Goal: Task Accomplishment & Management: Use online tool/utility

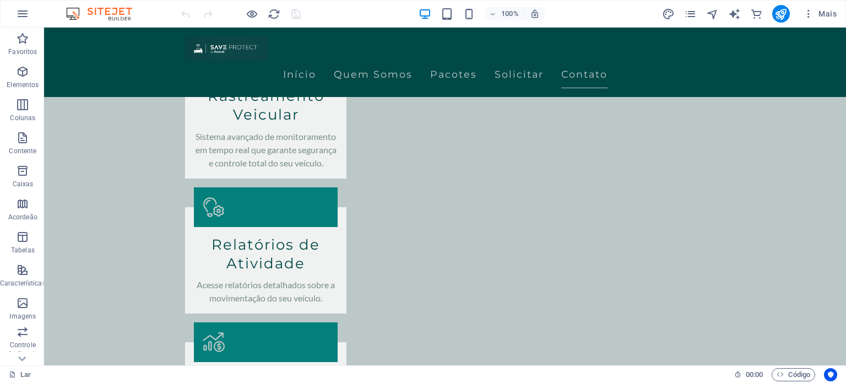
scroll to position [1115, 0]
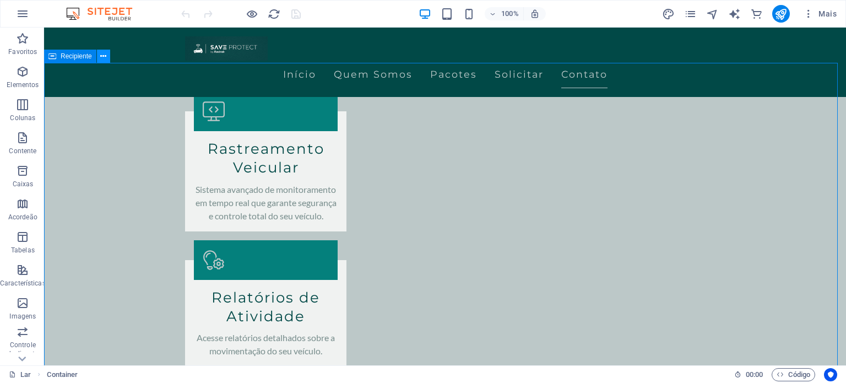
click at [98, 57] on button at bounding box center [103, 56] width 13 height 13
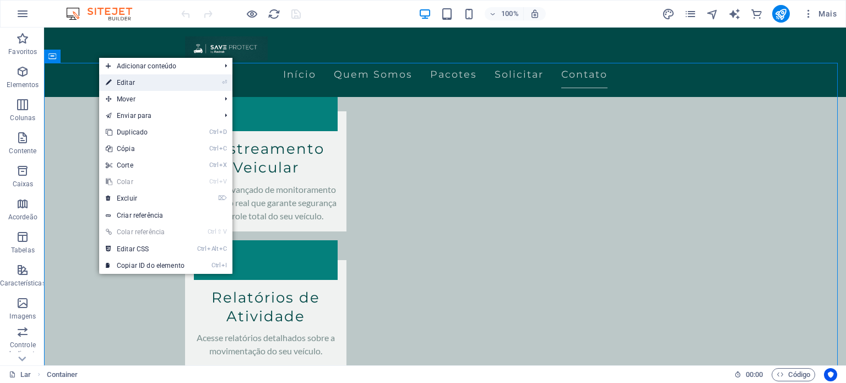
click at [119, 80] on font "Editar" at bounding box center [126, 83] width 18 height 8
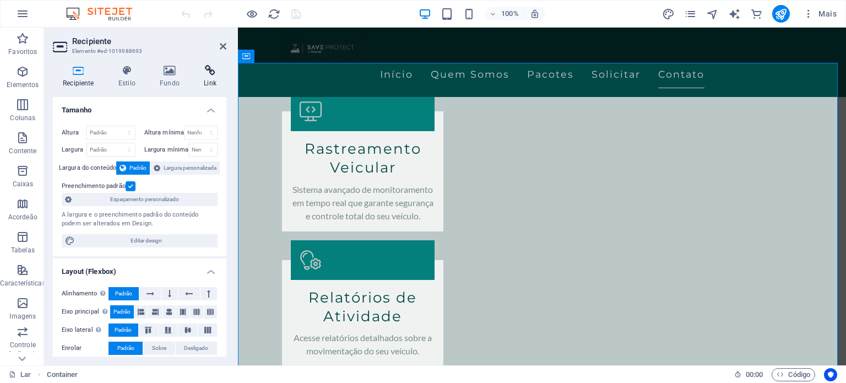
click at [212, 72] on icon at bounding box center [210, 70] width 33 height 11
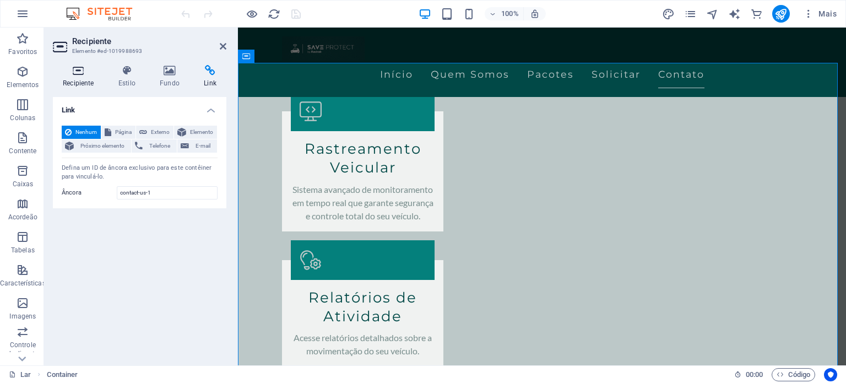
click at [74, 78] on h4 "Recipiente" at bounding box center [81, 76] width 56 height 23
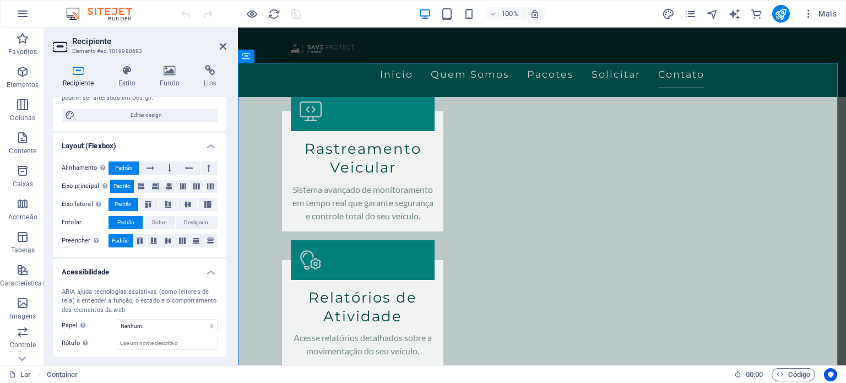
scroll to position [180, 0]
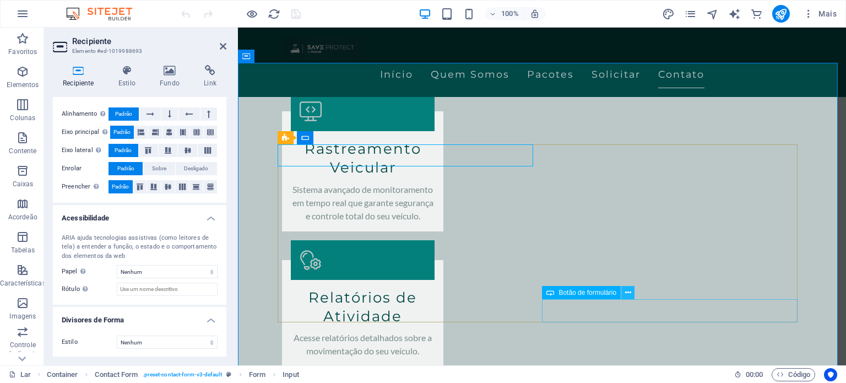
click at [627, 292] on icon at bounding box center [628, 293] width 6 height 12
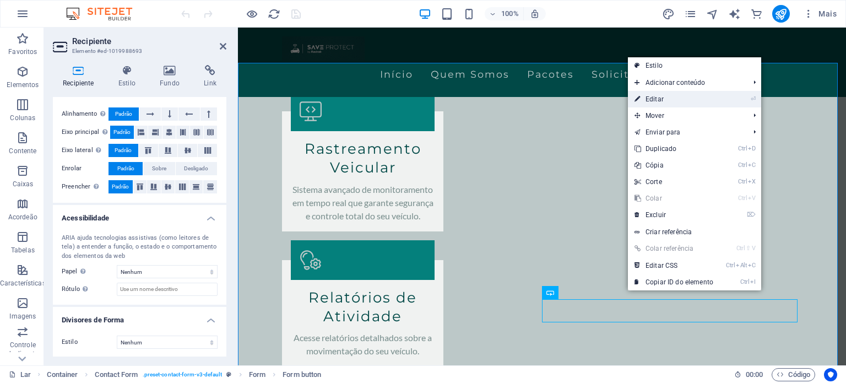
click at [648, 101] on font "Editar" at bounding box center [655, 99] width 18 height 8
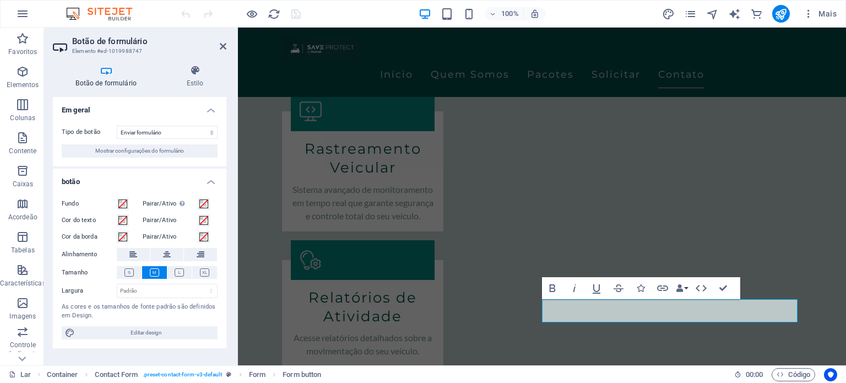
drag, startPoint x: 224, startPoint y: 202, endPoint x: 229, endPoint y: 171, distance: 31.7
click at [229, 171] on div "Botão de formulário Estilo Em geral Tipo de botão Enviar formulário Redefinir f…" at bounding box center [139, 210] width 191 height 309
click at [128, 147] on span "Mostrar configurações do formulário" at bounding box center [139, 150] width 89 height 13
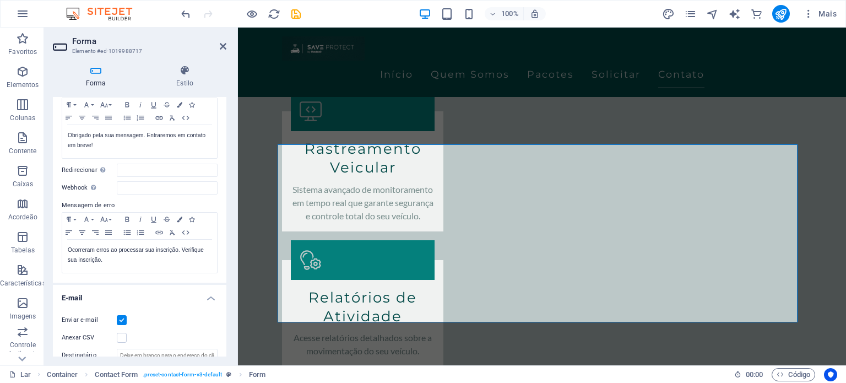
scroll to position [93, 0]
click at [135, 169] on input "Redirecionar Defina um destino de redirecionamento após o envio bem-sucedido do…" at bounding box center [167, 171] width 101 height 13
click at [227, 160] on div "Forma Estilo Em geral Título Defina um nome para o formulário. General form Men…" at bounding box center [139, 210] width 191 height 309
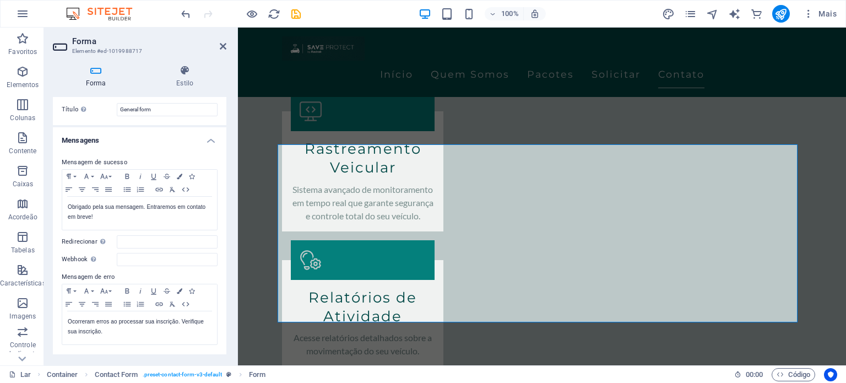
scroll to position [0, 0]
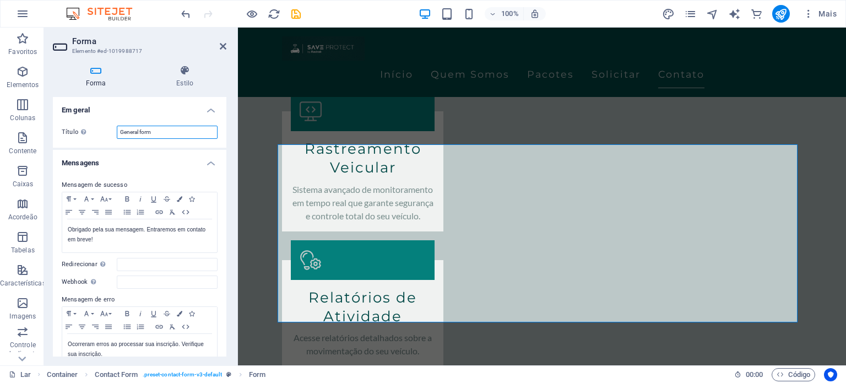
click at [187, 132] on input "General form" at bounding box center [167, 132] width 101 height 13
click at [208, 106] on h4 "Em geral" at bounding box center [140, 107] width 174 height 20
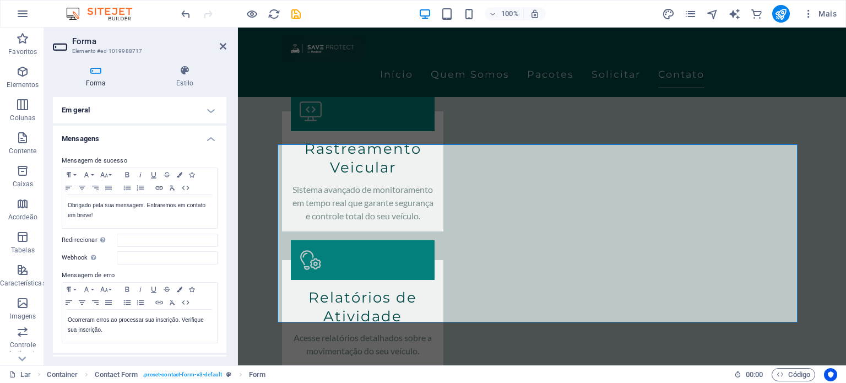
click at [208, 139] on h4 "Mensagens" at bounding box center [140, 136] width 174 height 20
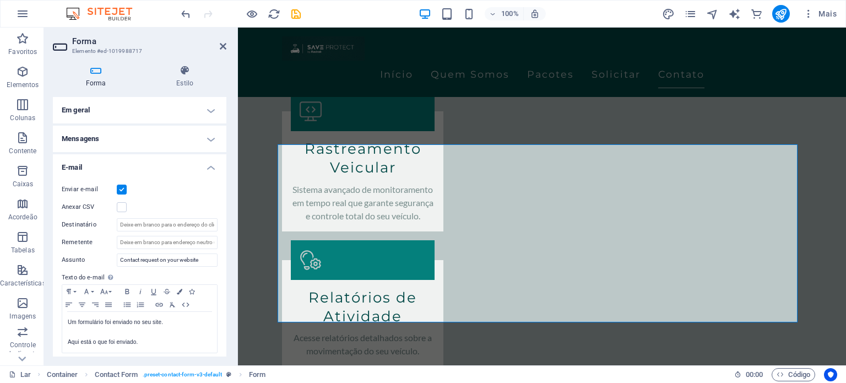
click at [205, 167] on h4 "E-mail" at bounding box center [140, 164] width 174 height 20
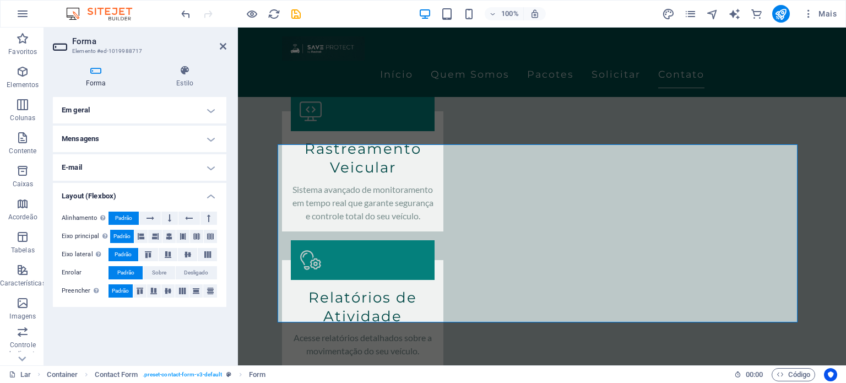
click at [216, 189] on h4 "Layout (Flexbox)" at bounding box center [140, 193] width 174 height 20
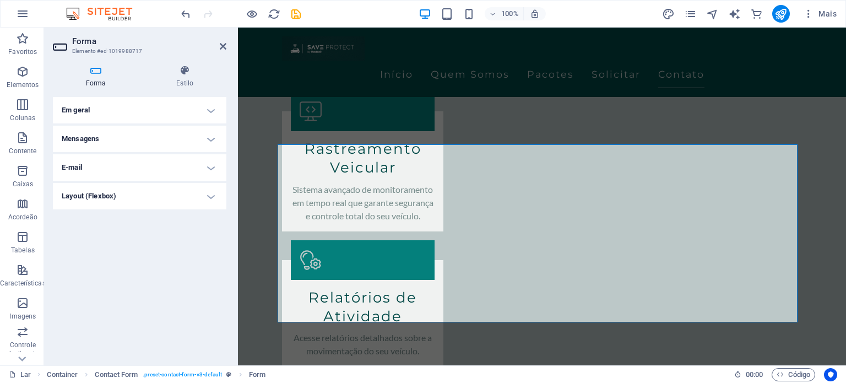
click at [212, 169] on h4 "E-mail" at bounding box center [140, 167] width 174 height 26
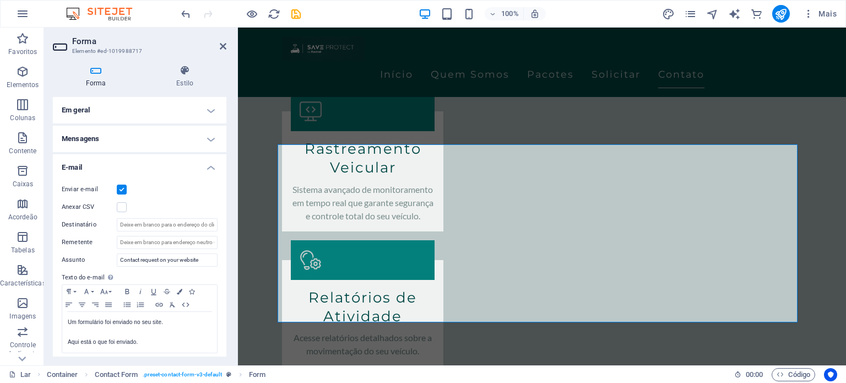
click at [117, 192] on label at bounding box center [122, 190] width 10 height 10
click at [0, 0] on input "Enviar e-mail" at bounding box center [0, 0] width 0 height 0
click at [117, 192] on label at bounding box center [122, 190] width 10 height 10
click at [0, 0] on input "Enviar e-mail" at bounding box center [0, 0] width 0 height 0
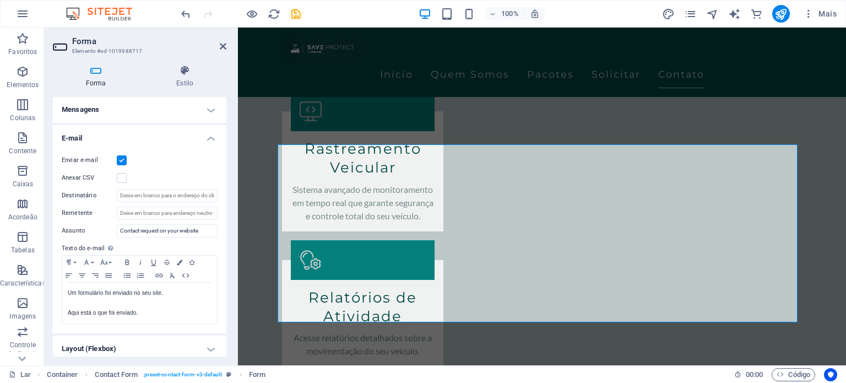
scroll to position [34, 0]
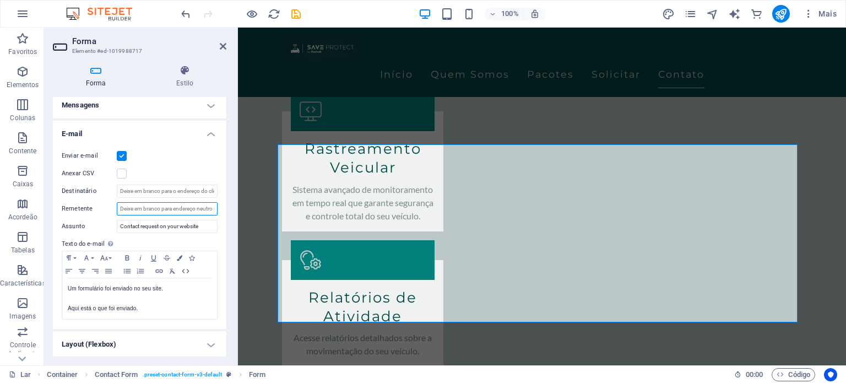
drag, startPoint x: 119, startPoint y: 204, endPoint x: 216, endPoint y: 211, distance: 97.3
click at [216, 211] on div "Enviar e-mail Anexar CSV Destinatário Remetente Assunto Contact request on your…" at bounding box center [140, 235] width 174 height 188
click at [128, 192] on input "Destinatário" at bounding box center [167, 191] width 101 height 13
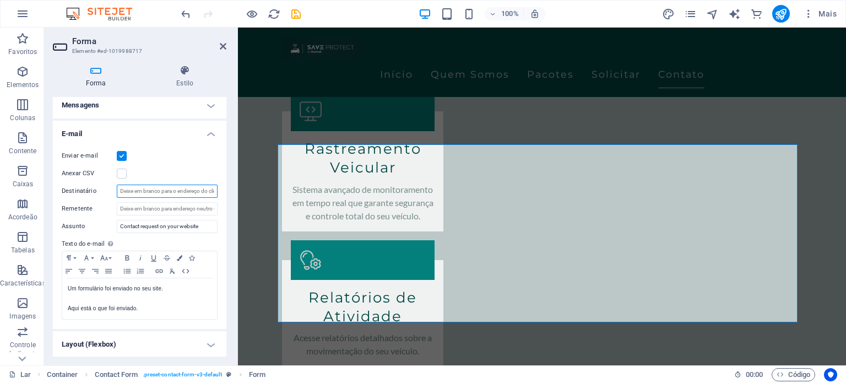
click at [128, 192] on input "Destinatário" at bounding box center [167, 191] width 101 height 13
type input "[EMAIL_ADDRESS][DOMAIN_NAME]"
click at [208, 132] on h4 "E-mail" at bounding box center [140, 131] width 174 height 20
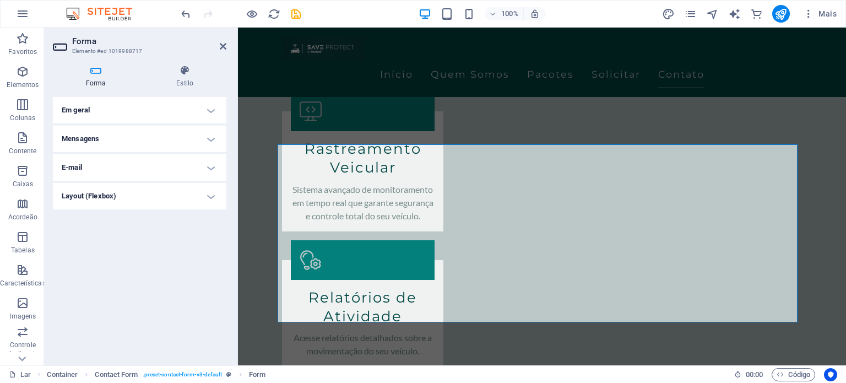
scroll to position [0, 0]
click at [222, 46] on icon at bounding box center [223, 46] width 7 height 9
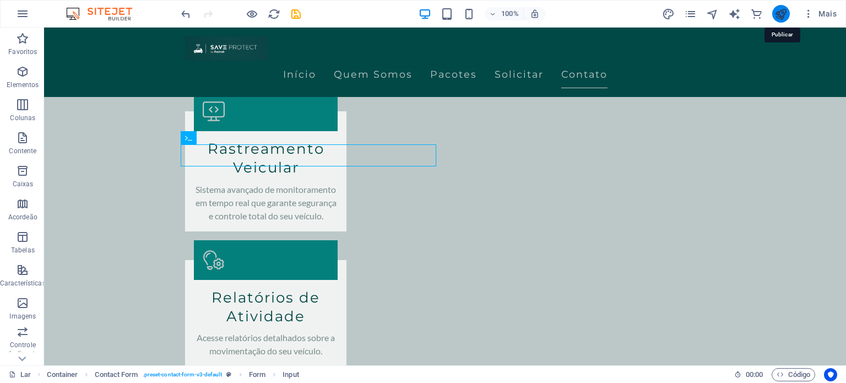
click at [779, 13] on icon "publicar" at bounding box center [781, 14] width 13 height 13
checkbox input "false"
